Goal: Find specific page/section: Find specific page/section

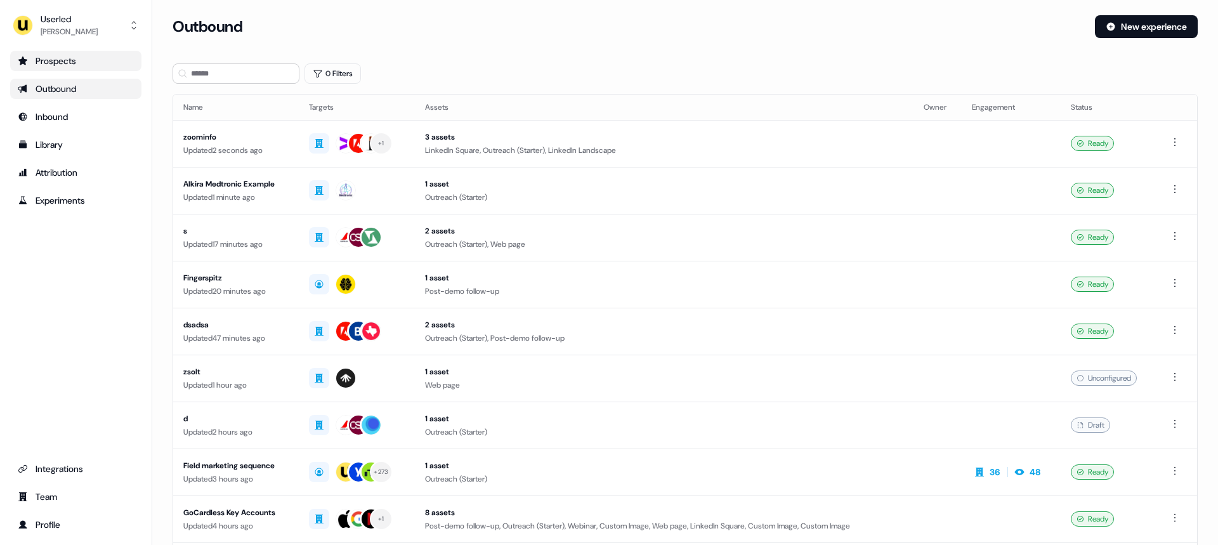
click at [58, 59] on div "Prospects" at bounding box center [76, 61] width 116 height 13
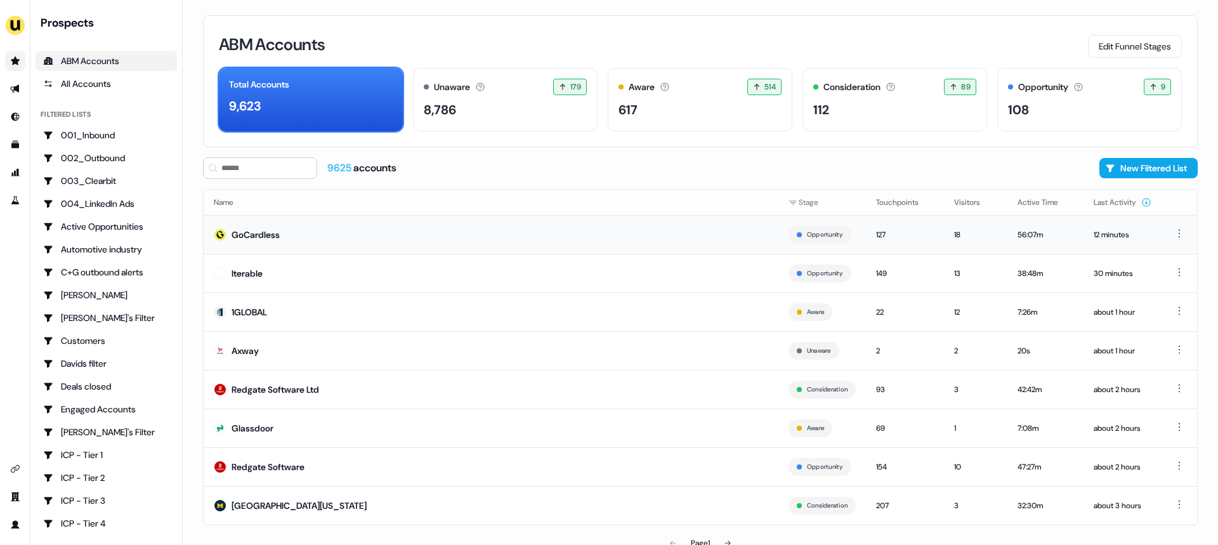
click at [279, 227] on td "GoCardless" at bounding box center [491, 234] width 575 height 39
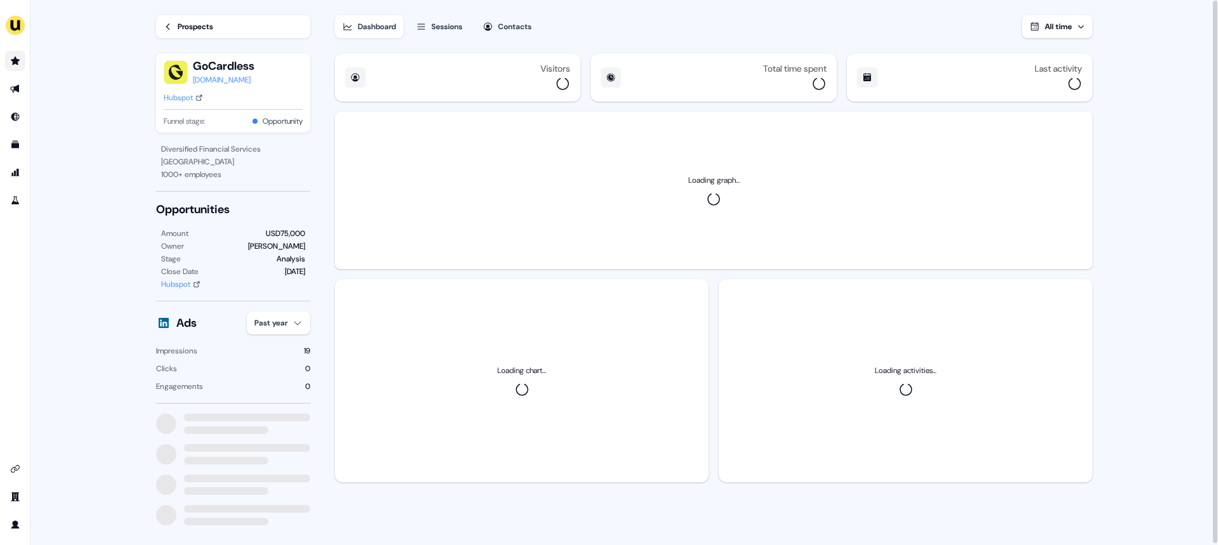
click at [513, 24] on div "Contacts" at bounding box center [515, 26] width 34 height 13
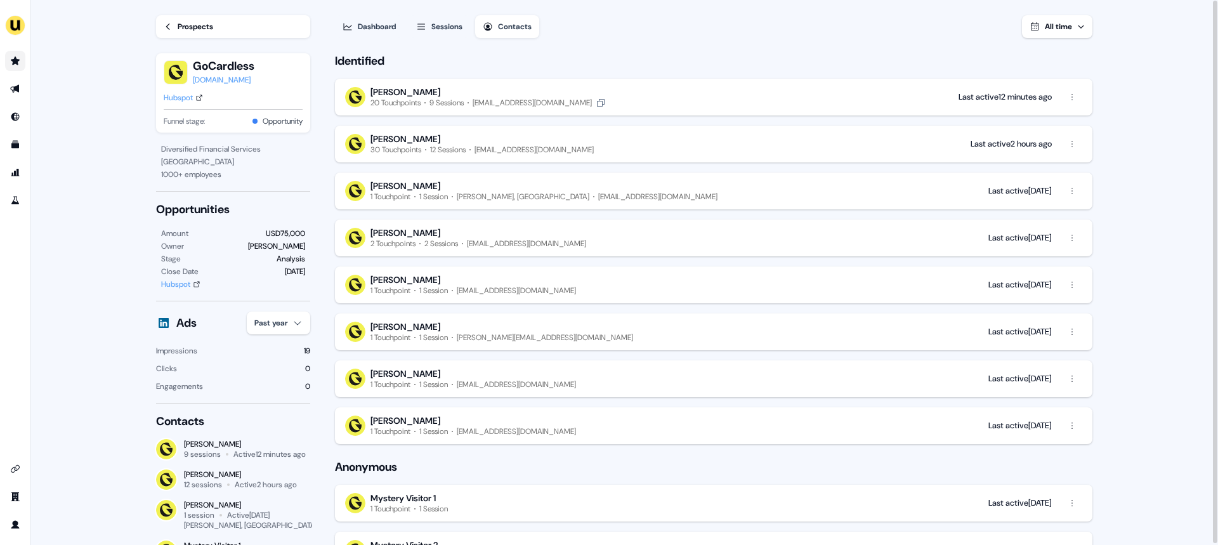
click at [405, 89] on div "[PERSON_NAME]" at bounding box center [406, 91] width 70 height 11
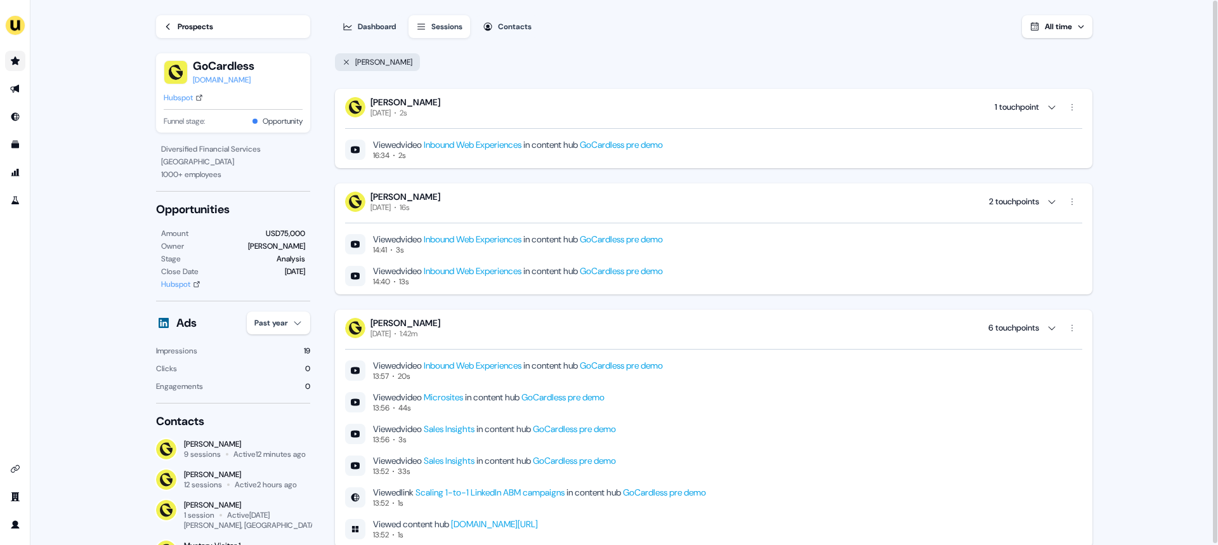
click at [1123, 79] on main "Loading... Prospects GoCardless [DOMAIN_NAME] Hubspot Funnel stage: Opportunity…" at bounding box center [624, 273] width 1188 height 546
